Goal: Find specific page/section: Find specific page/section

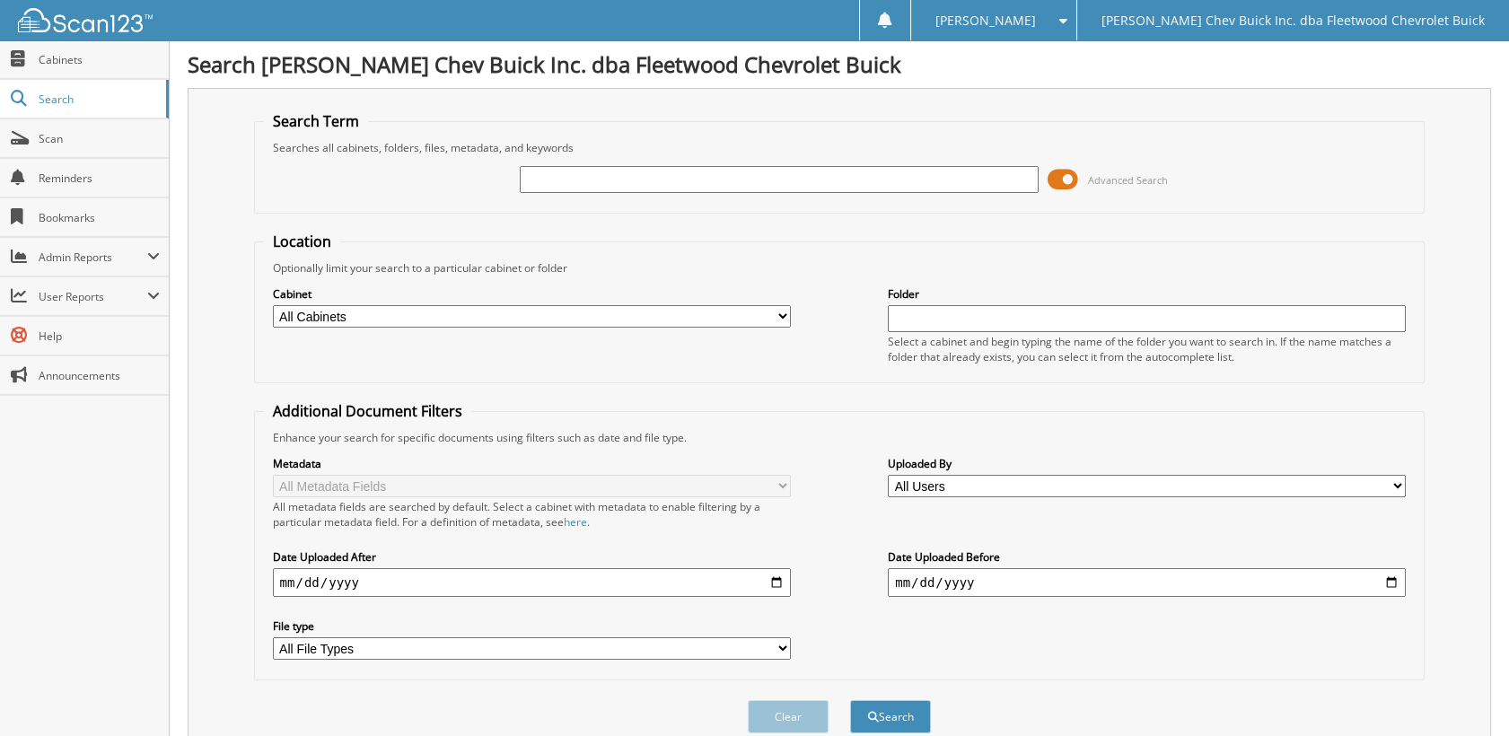
click at [1077, 180] on span at bounding box center [1063, 179] width 31 height 27
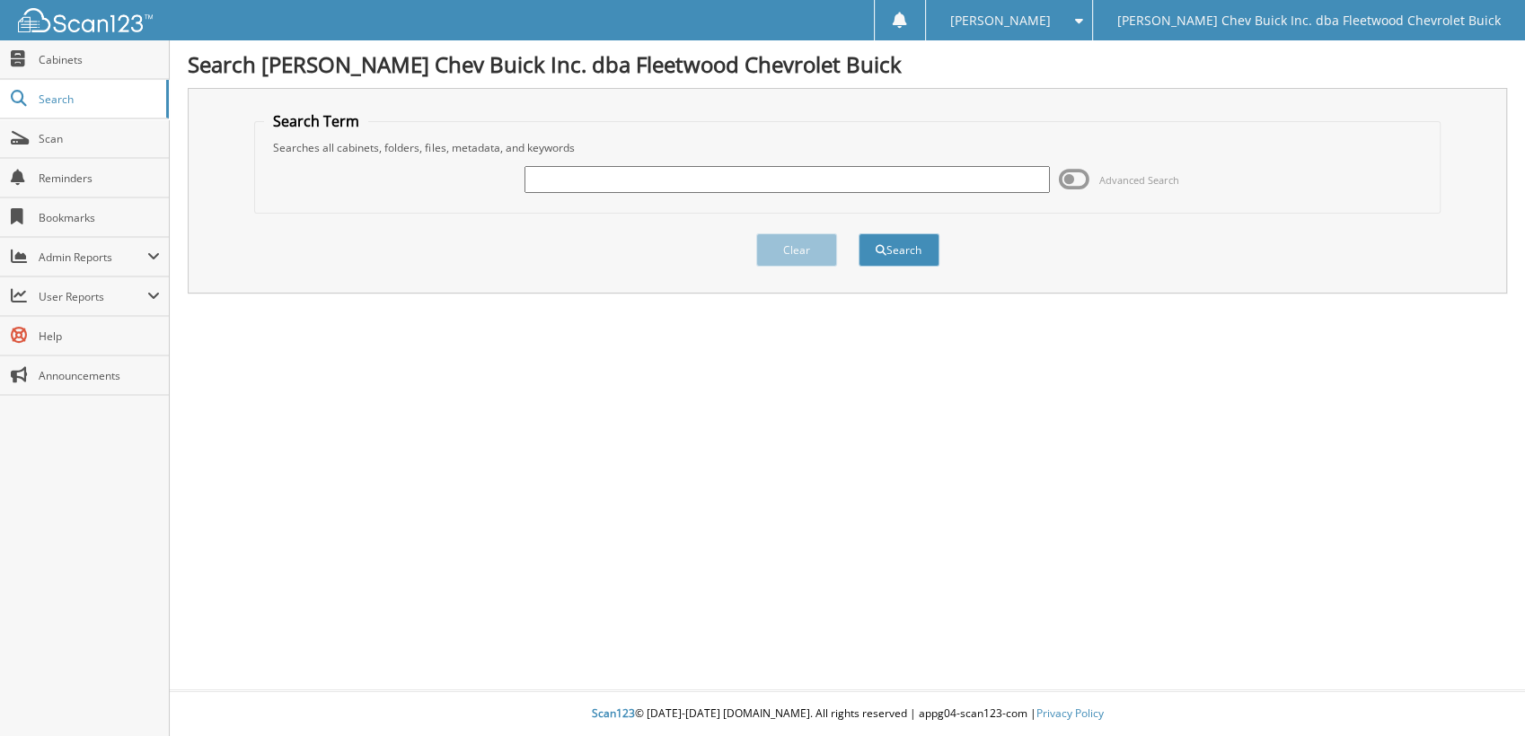
click at [936, 179] on input "text" at bounding box center [786, 179] width 524 height 27
type input "F"
type input "[PERSON_NAME]"
click at [858, 233] on button "Search" at bounding box center [898, 249] width 81 height 33
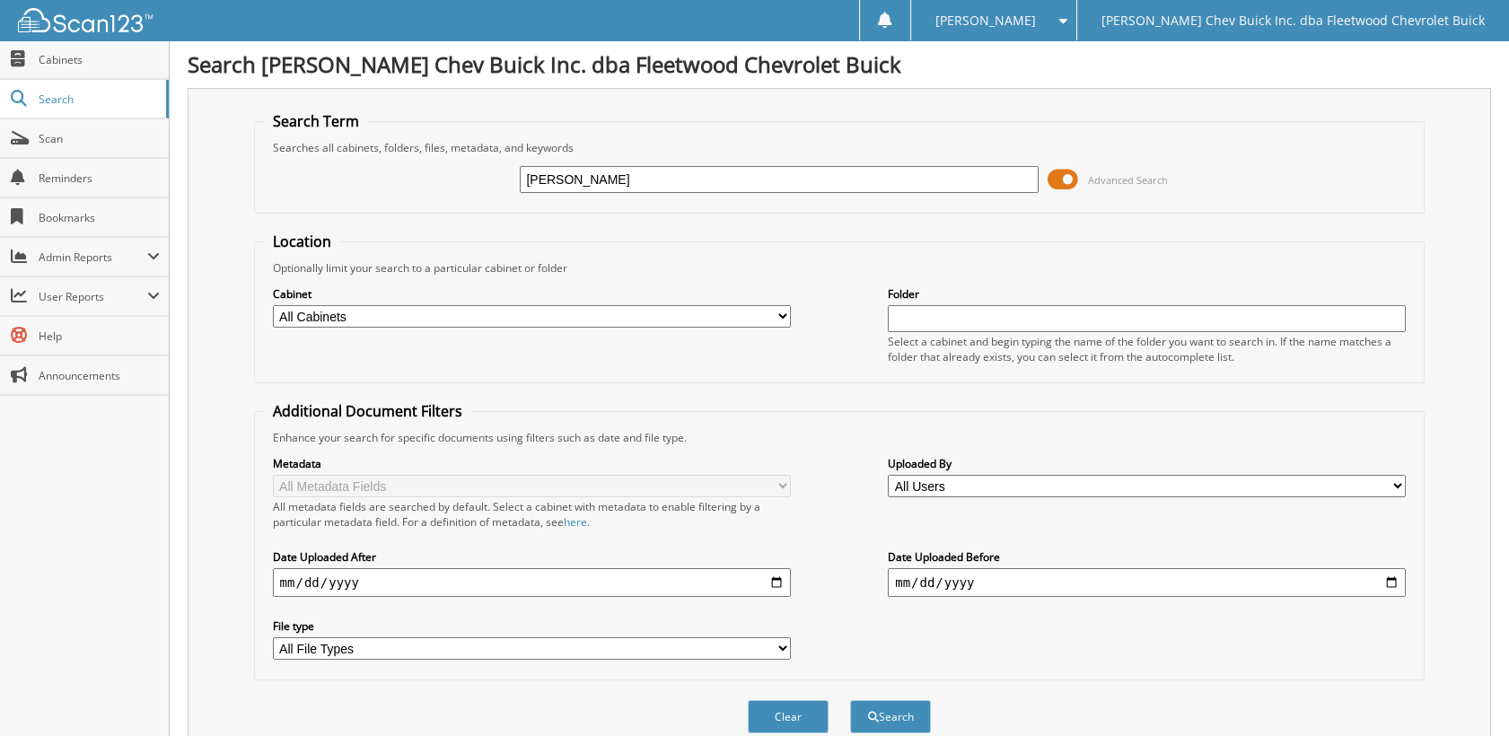
click at [626, 294] on label "Cabinet" at bounding box center [532, 293] width 518 height 15
click at [628, 305] on select "All Cabinets A/P BIRD DOG REF'S BUYBACKS CHARGE ACCT DOCS CHECKS CONTRACTS/AGRE…" at bounding box center [532, 316] width 518 height 22
select select "10316"
click at [273, 305] on select "All Cabinets A/P BIRD DOG REF'S BUYBACKS CHARGE ACCT DOCS CHECKS CONTRACTS/AGRE…" at bounding box center [532, 316] width 518 height 22
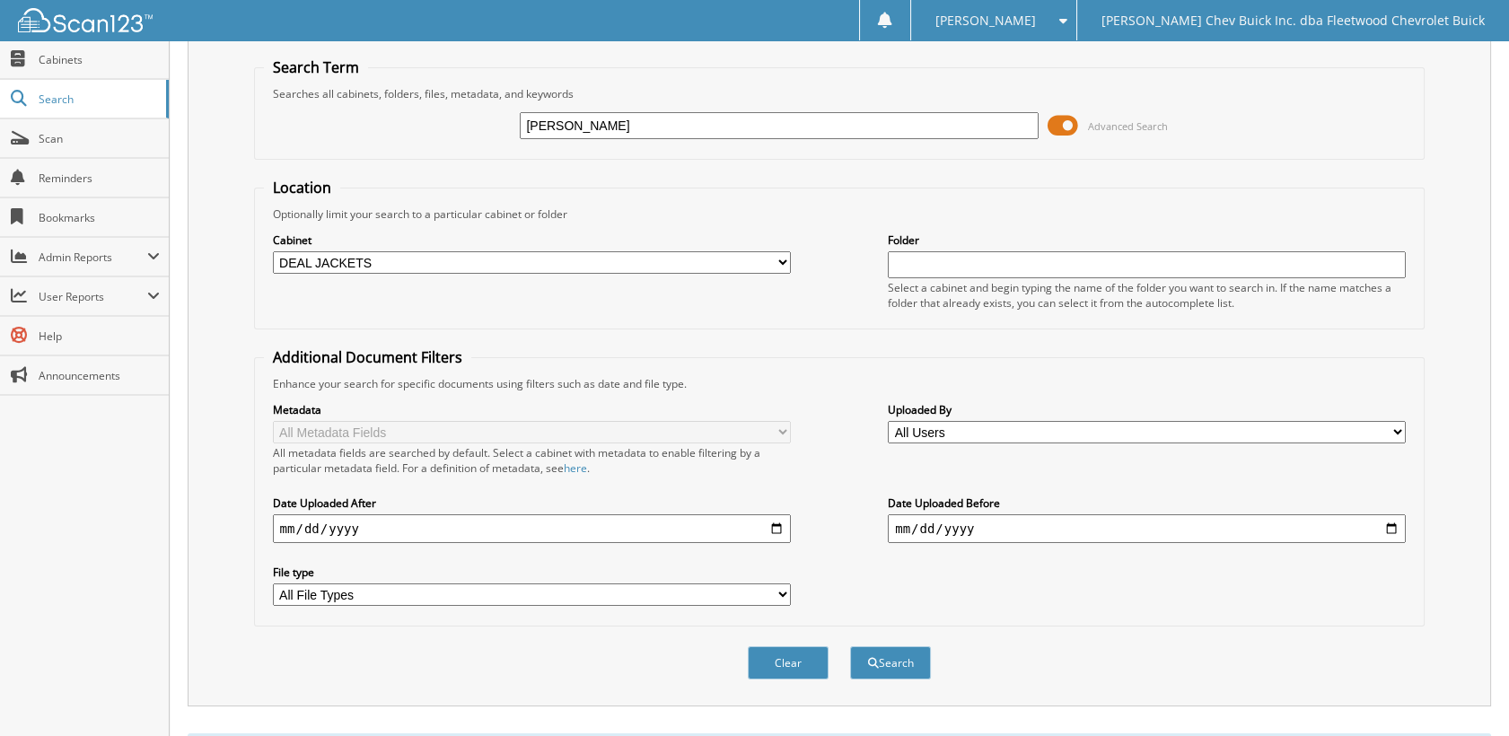
scroll to position [100, 0]
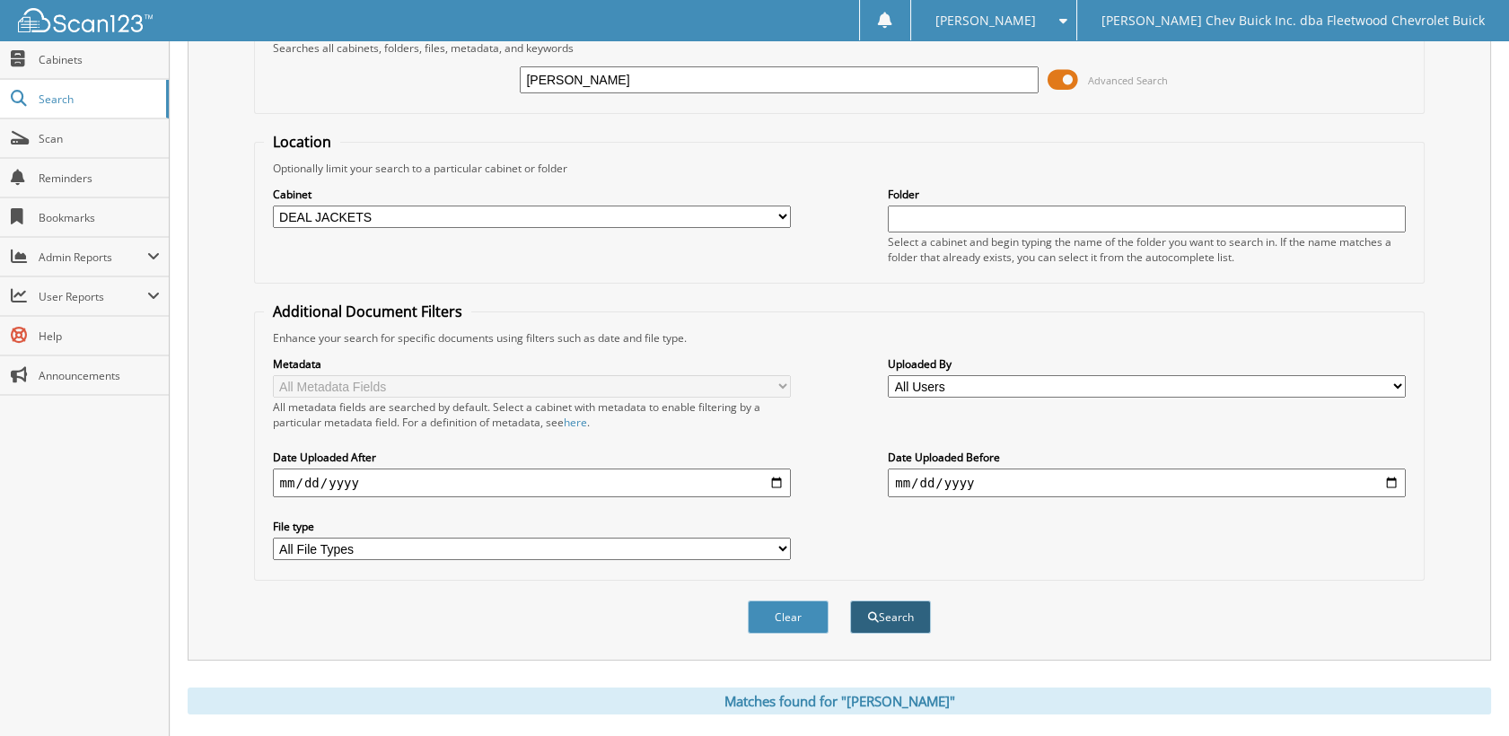
click at [906, 606] on button "Search" at bounding box center [890, 617] width 81 height 33
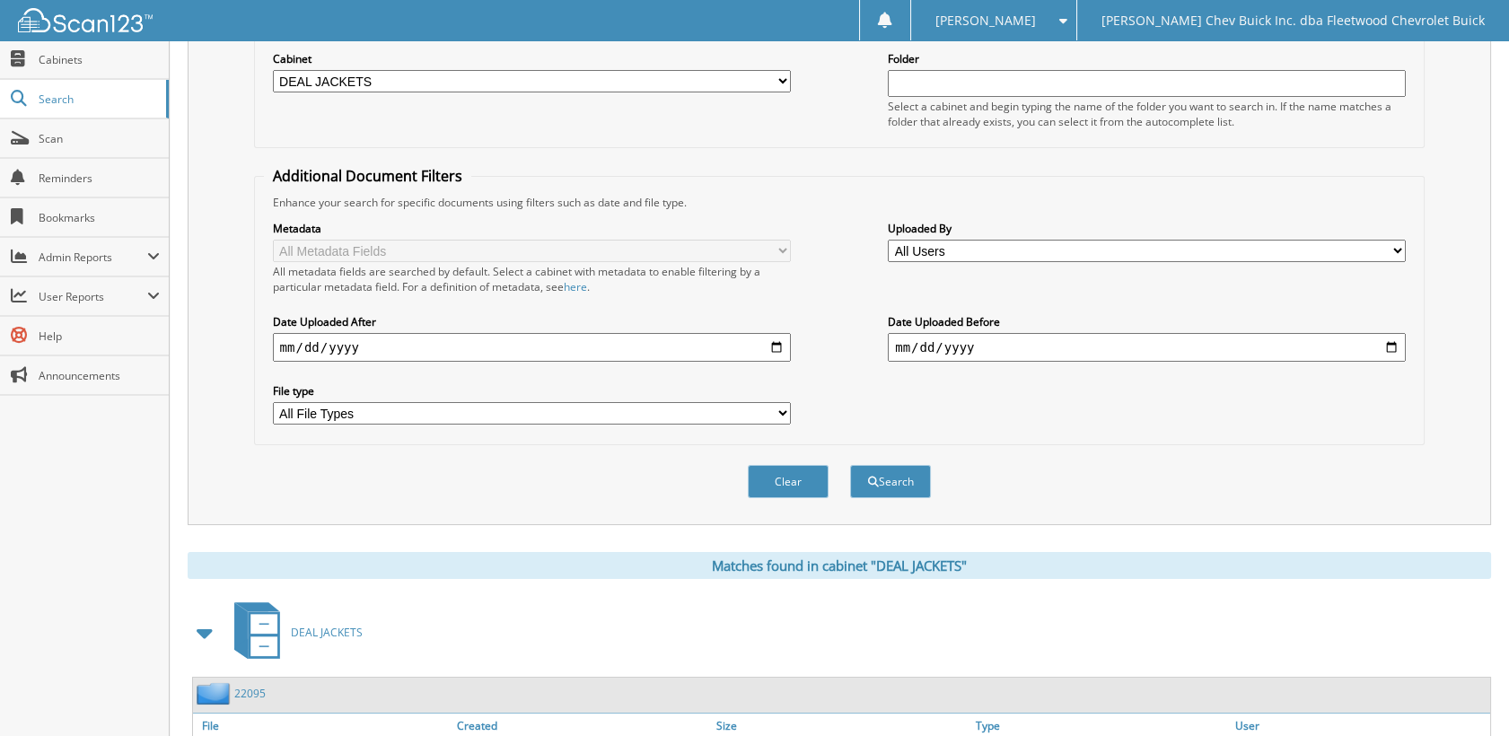
scroll to position [346, 0]
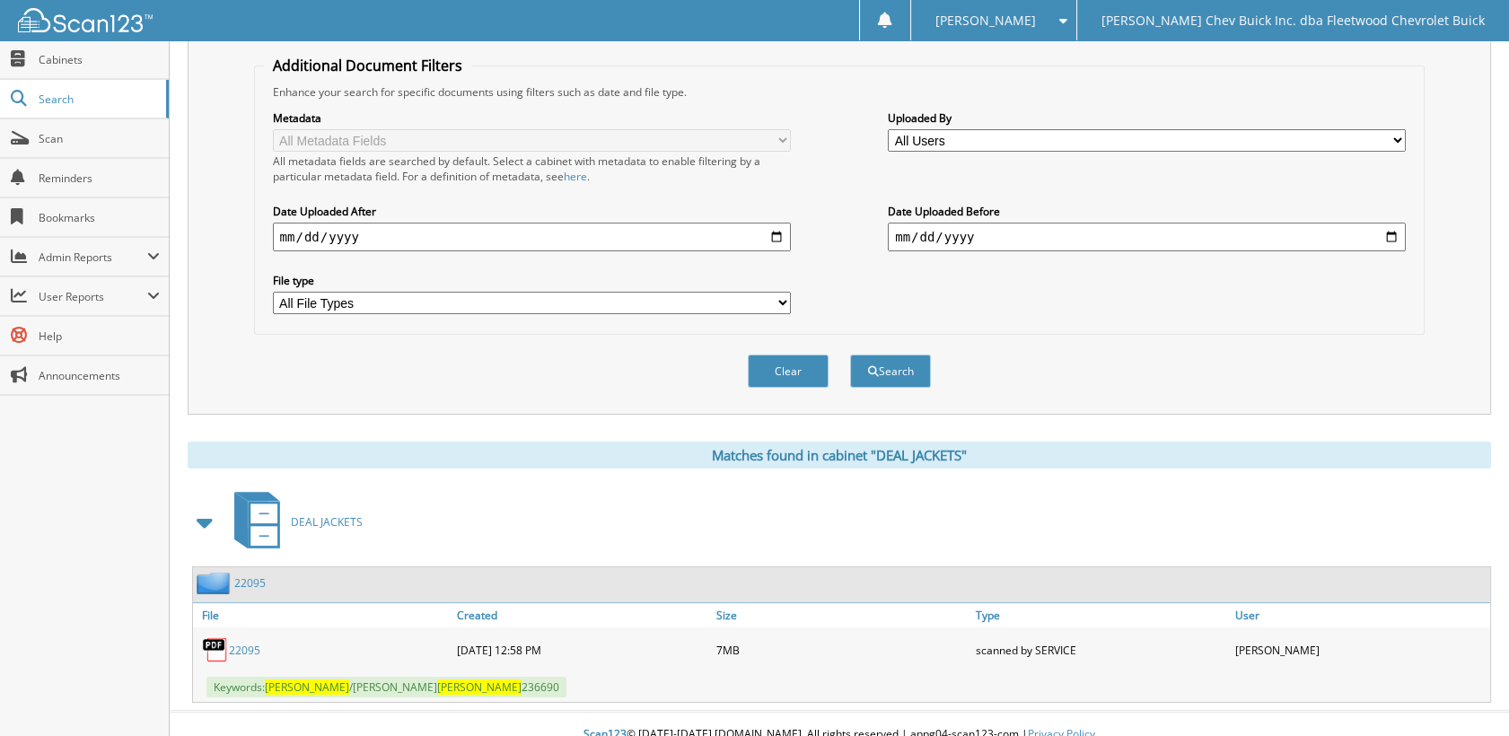
click at [231, 643] on link "22095" at bounding box center [244, 650] width 31 height 15
click at [50, 55] on span "Cabinets" at bounding box center [99, 59] width 121 height 15
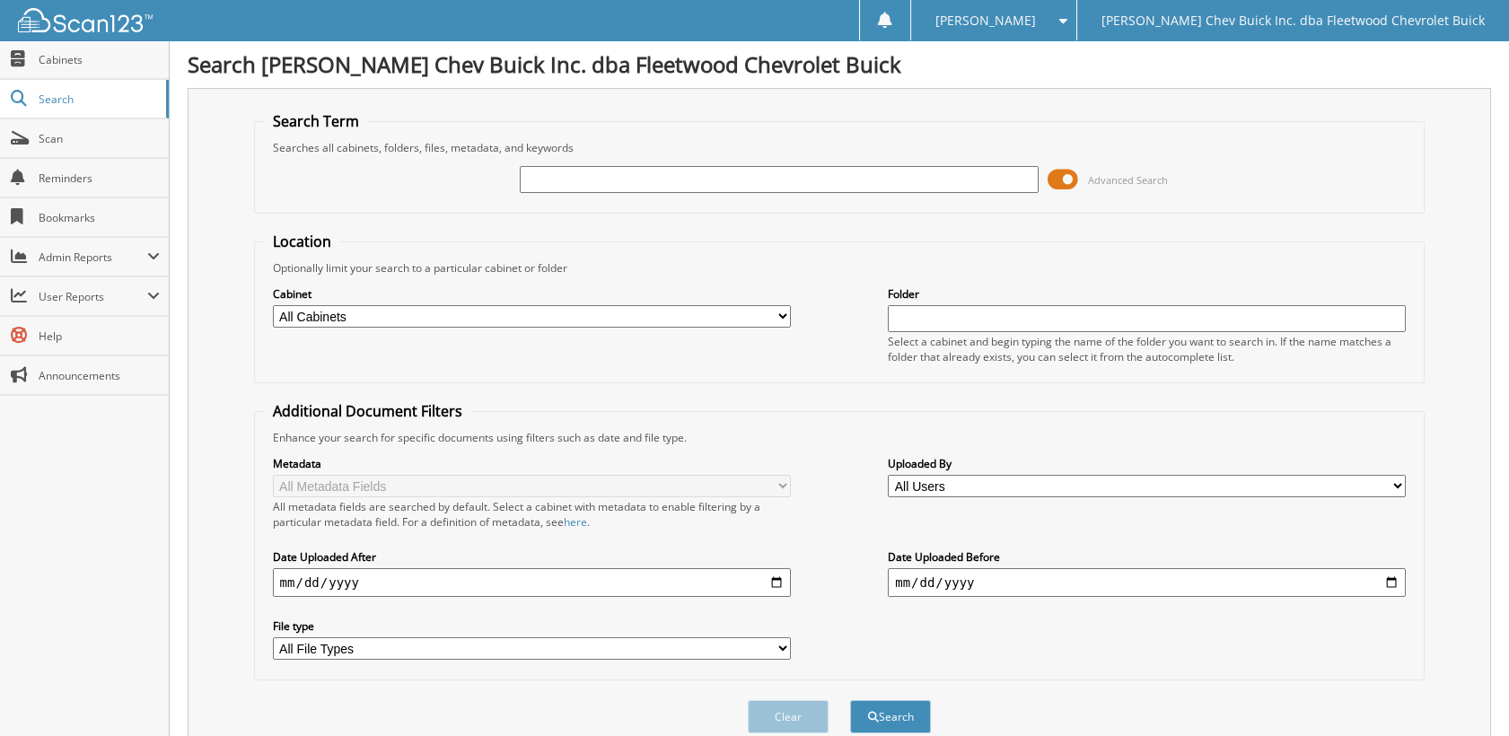
click at [1071, 169] on span at bounding box center [1063, 179] width 31 height 27
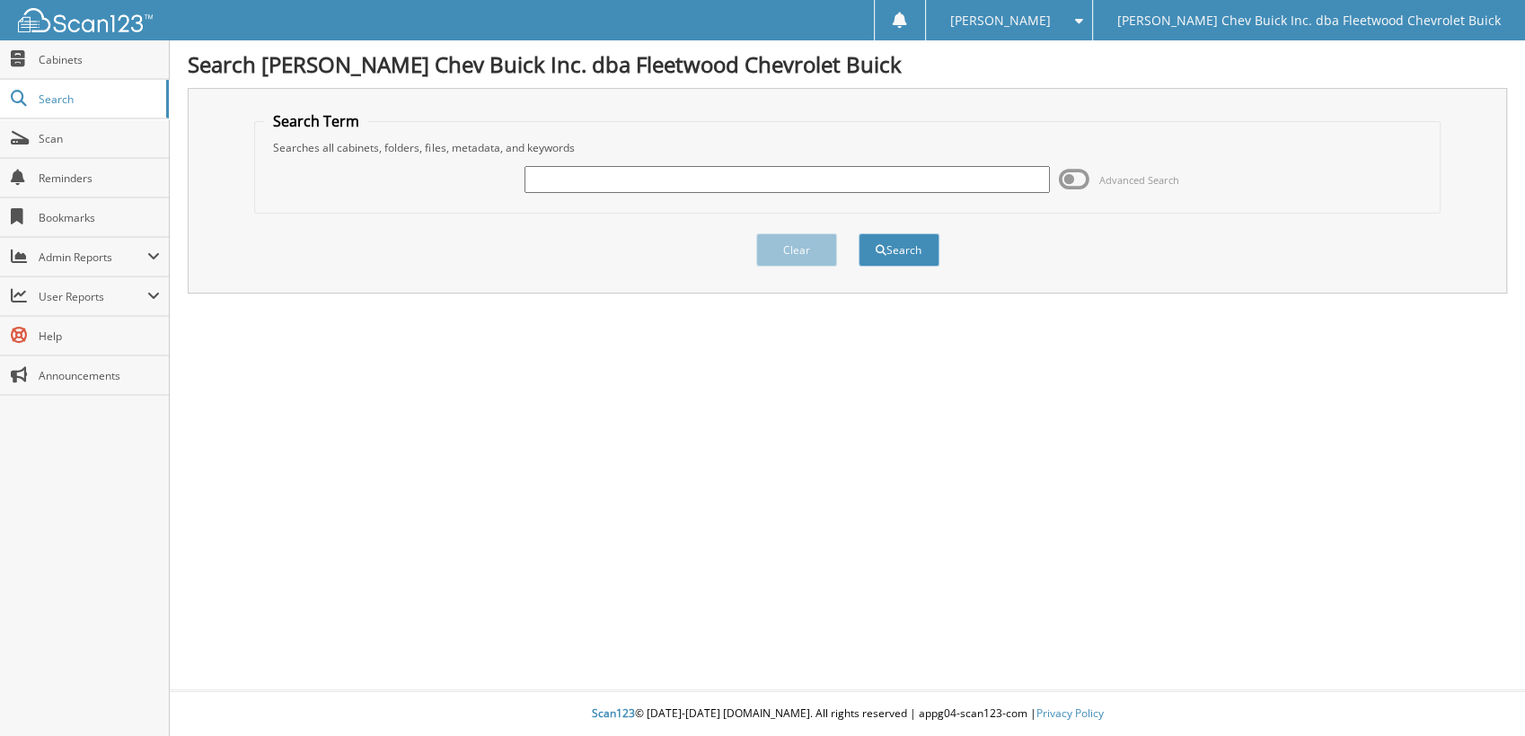
click at [788, 175] on input "text" at bounding box center [786, 179] width 524 height 27
click at [894, 171] on input "text" at bounding box center [786, 179] width 524 height 27
click at [102, 65] on span "Cabinets" at bounding box center [99, 59] width 121 height 15
